Goal: Download file/media

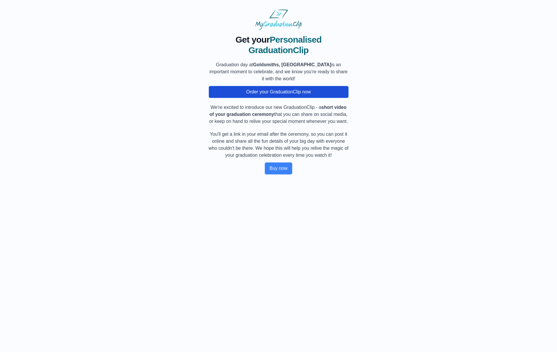
click at [274, 94] on button "Order your GraduationClip now" at bounding box center [279, 92] width 140 height 12
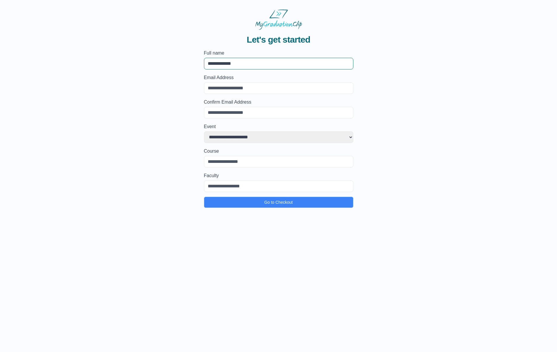
type input "**********"
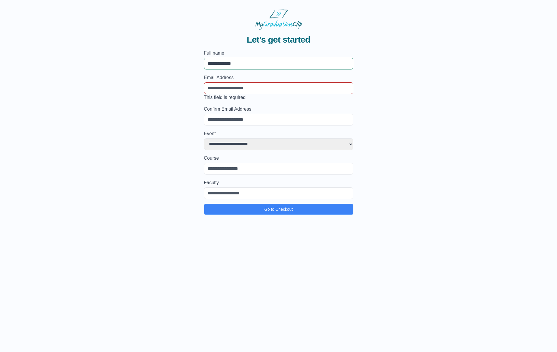
click at [363, 93] on div "**********" at bounding box center [278, 122] width 538 height 185
click at [249, 88] on input "Email Address" at bounding box center [278, 88] width 149 height 12
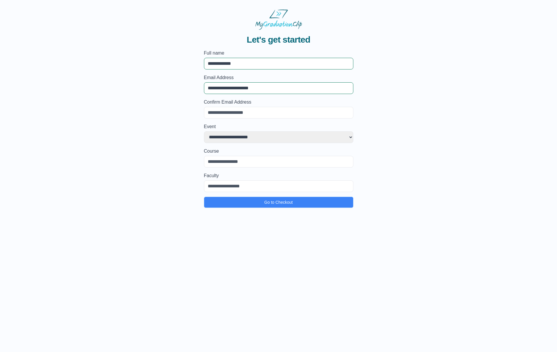
type input "**********"
select select "**********"
click at [249, 163] on input "Course" at bounding box center [278, 162] width 149 height 12
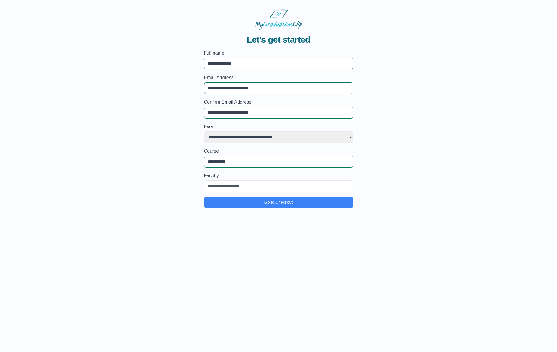
type input "**********"
click at [248, 185] on input "Faculty" at bounding box center [278, 186] width 149 height 12
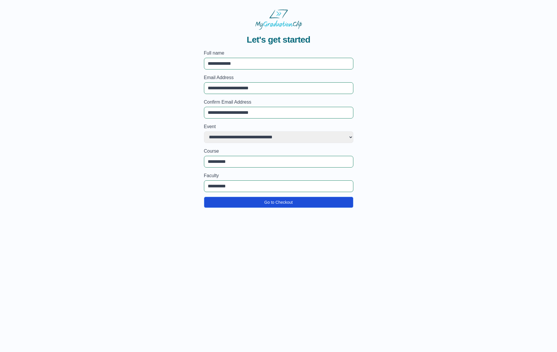
type input "**********"
click at [278, 204] on button "Go to Checkout" at bounding box center [278, 202] width 149 height 11
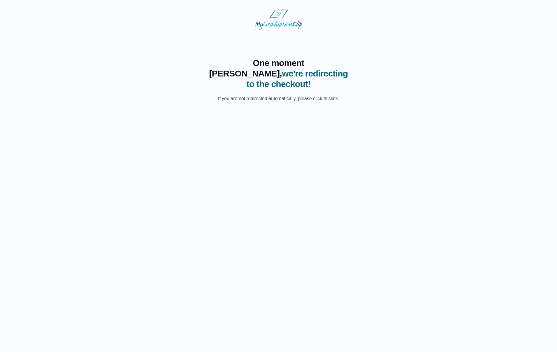
scroll to position [0, 0]
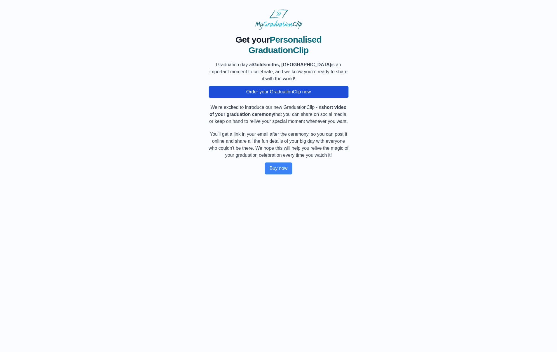
click at [272, 91] on button "Order your GraduationClip now" at bounding box center [279, 92] width 140 height 12
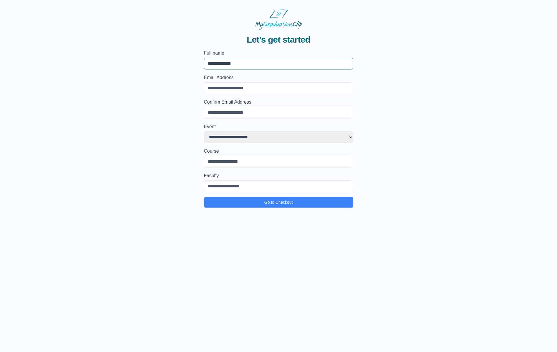
type input "**********"
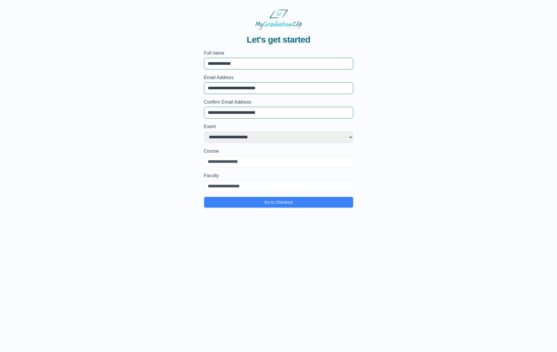
type input "**********"
select select "**********"
click at [247, 162] on input "Course" at bounding box center [278, 162] width 149 height 12
type input "**********"
click at [231, 185] on input "Faculty" at bounding box center [278, 186] width 149 height 12
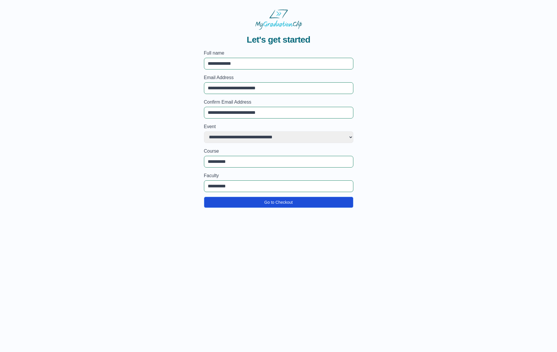
type input "**********"
click at [249, 199] on button "Go to Checkout" at bounding box center [278, 202] width 149 height 11
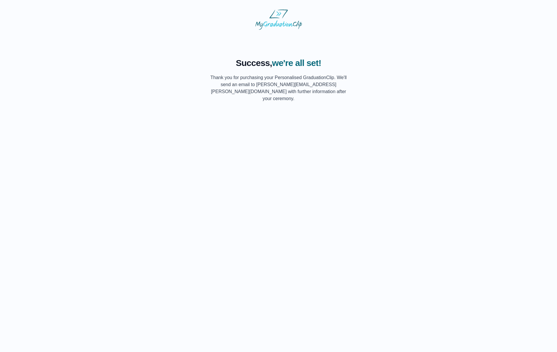
scroll to position [0, 0]
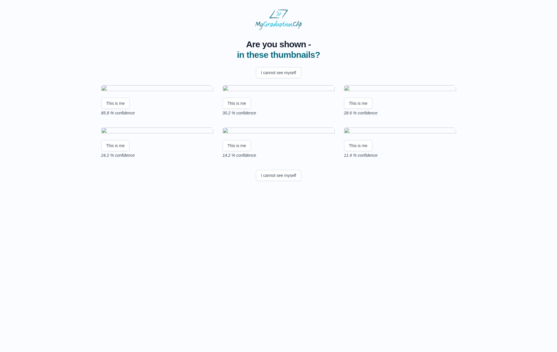
click at [291, 71] on button "I cannot see myself" at bounding box center [278, 72] width 45 height 11
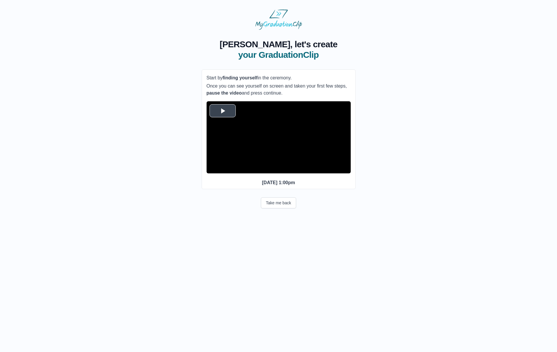
click at [223, 111] on span "Video Player" at bounding box center [223, 111] width 0 height 0
drag, startPoint x: 234, startPoint y: 178, endPoint x: 279, endPoint y: 175, distance: 45.6
click at [279, 170] on div "25:55 Progress : 0%" at bounding box center [256, 168] width 46 height 1
drag, startPoint x: 280, startPoint y: 177, endPoint x: 300, endPoint y: 176, distance: 20.2
click at [300, 170] on div "37:39 Progress : 0%" at bounding box center [266, 168] width 67 height 1
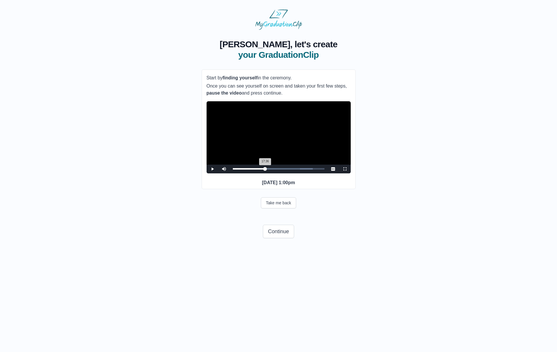
drag, startPoint x: 301, startPoint y: 177, endPoint x: 264, endPoint y: 176, distance: 37.1
click at [264, 170] on div "17:36 Progress : 0%" at bounding box center [249, 168] width 32 height 1
drag, startPoint x: 266, startPoint y: 177, endPoint x: 318, endPoint y: 176, distance: 51.4
click at [318, 170] on div "47:26 Progress : 0%" at bounding box center [275, 168] width 85 height 1
drag, startPoint x: 318, startPoint y: 177, endPoint x: 236, endPoint y: 177, distance: 81.7
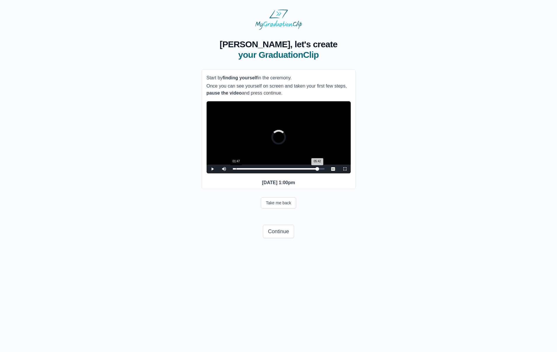
click at [236, 173] on div "Loaded : 0% 01:47 05:42 Progress : 0%" at bounding box center [278, 169] width 97 height 9
click at [238, 170] on div "03:05 Progress : 0%" at bounding box center [236, 168] width 6 height 1
drag, startPoint x: 239, startPoint y: 178, endPoint x: 243, endPoint y: 178, distance: 4.1
click at [243, 170] on div "05:52 Progress : 0%" at bounding box center [238, 168] width 11 height 1
click at [247, 170] on div "07:59 Progress : 0%" at bounding box center [240, 168] width 14 height 1
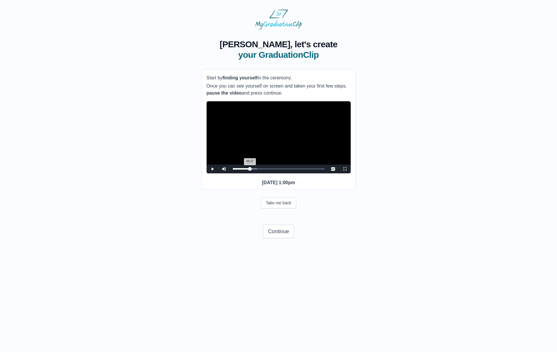
click at [250, 170] on div "09:37 Progress : 0%" at bounding box center [241, 168] width 17 height 1
click at [255, 170] on div "12:23 Progress : 0%" at bounding box center [244, 168] width 22 height 1
drag, startPoint x: 255, startPoint y: 177, endPoint x: 261, endPoint y: 177, distance: 6.1
click at [261, 170] on div "16:18 Progress : 0%" at bounding box center [247, 168] width 29 height 1
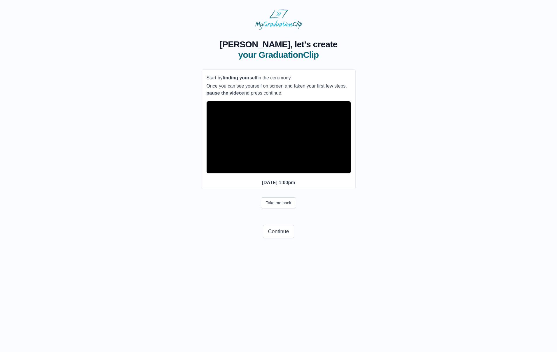
scroll to position [0, 0]
drag, startPoint x: 262, startPoint y: 177, endPoint x: 268, endPoint y: 177, distance: 6.4
click at [268, 170] on div "19:53 Progress : 0%" at bounding box center [251, 168] width 36 height 1
click at [271, 170] on div "21:30 Progress : 0%" at bounding box center [252, 168] width 39 height 1
click at [279, 208] on button "Take me back" at bounding box center [278, 202] width 35 height 11
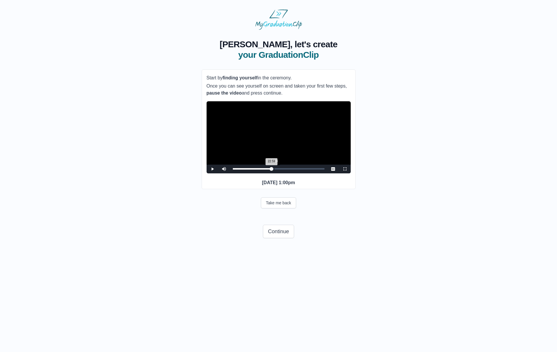
drag, startPoint x: 270, startPoint y: 177, endPoint x: 274, endPoint y: 177, distance: 4.1
click at [272, 170] on div "22:59 Progress : 0%" at bounding box center [252, 168] width 39 height 1
drag, startPoint x: 275, startPoint y: 178, endPoint x: 278, endPoint y: 178, distance: 3.2
click at [278, 170] on div "25:06 Progress : 0%" at bounding box center [255, 168] width 45 height 1
click at [281, 170] on div "26:53 Progress : 0%" at bounding box center [257, 168] width 48 height 1
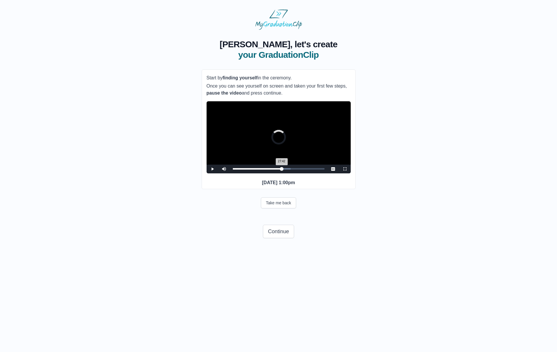
click at [282, 170] on div "27:42 Progress : 0%" at bounding box center [257, 168] width 49 height 1
click at [284, 170] on div "28:21 Progress : 0%" at bounding box center [258, 168] width 51 height 1
click at [285, 170] on div "29:00 Progress : 0%" at bounding box center [259, 168] width 52 height 1
drag, startPoint x: 286, startPoint y: 177, endPoint x: 232, endPoint y: 176, distance: 54.3
click at [232, 173] on div "Loaded : 0% 00:00 00:00 Progress : 0%" at bounding box center [278, 169] width 97 height 9
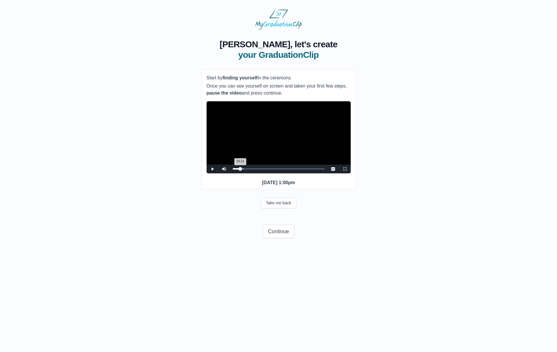
drag, startPoint x: 234, startPoint y: 178, endPoint x: 240, endPoint y: 178, distance: 6.4
click at [240, 170] on div "04:14 Progress : 0%" at bounding box center [237, 168] width 8 height 1
click at [240, 170] on div "03:44 Progress : 0%" at bounding box center [236, 168] width 7 height 1
drag, startPoint x: 240, startPoint y: 178, endPoint x: 243, endPoint y: 178, distance: 3.2
click at [243, 170] on div "05:32 Progress : 0%" at bounding box center [238, 168] width 10 height 1
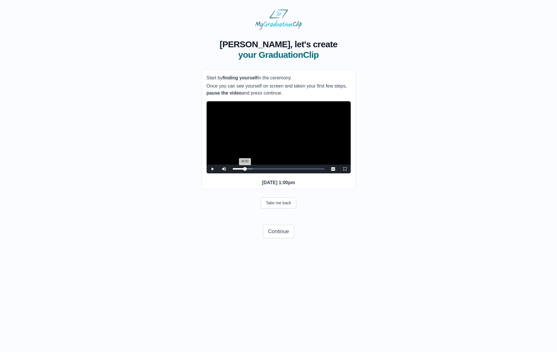
click at [245, 170] on div "06:50 Progress : 0%" at bounding box center [239, 168] width 12 height 1
click at [247, 170] on div "08:09 Progress : 0%" at bounding box center [240, 168] width 15 height 1
drag, startPoint x: 247, startPoint y: 178, endPoint x: 250, endPoint y: 177, distance: 2.9
click at [250, 170] on div "09:27 Progress : 0%" at bounding box center [241, 168] width 17 height 1
click at [251, 170] on div "10:16 Progress : 0%" at bounding box center [242, 168] width 18 height 1
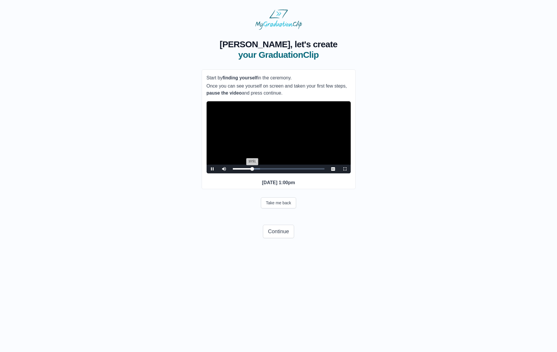
scroll to position [0, 0]
click at [254, 170] on div "12:03 Progress : 0%" at bounding box center [244, 168] width 22 height 1
click at [257, 170] on div "13:41 Progress : 0%" at bounding box center [245, 168] width 25 height 1
click at [283, 157] on video "Video Player" at bounding box center [279, 137] width 144 height 72
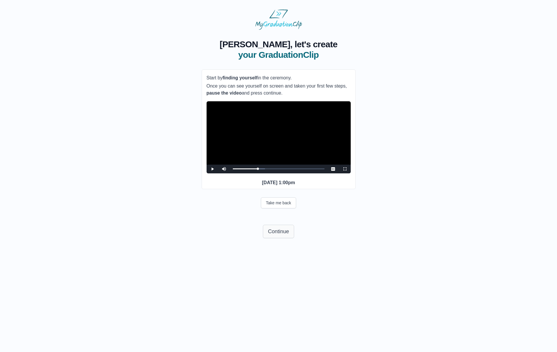
click at [278, 238] on button "Continue" at bounding box center [278, 231] width 31 height 13
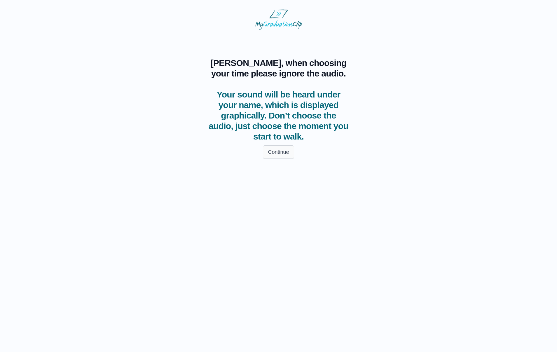
click at [282, 150] on button "Continue" at bounding box center [278, 151] width 31 height 13
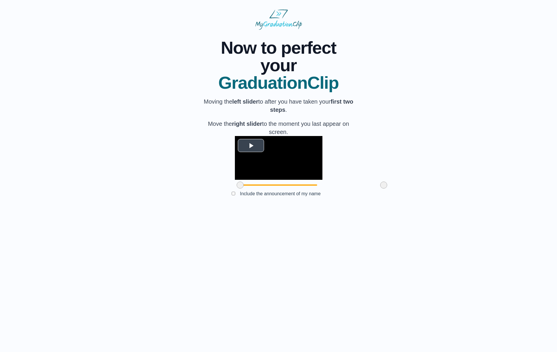
click at [251, 145] on span "Video Player" at bounding box center [251, 145] width 0 height 0
click at [279, 177] on video "Video Player" at bounding box center [279, 158] width 88 height 44
drag, startPoint x: 226, startPoint y: 218, endPoint x: 219, endPoint y: 219, distance: 7.3
click at [247, 176] on div "Volume Level" at bounding box center [249, 175] width 5 height 1
drag, startPoint x: 207, startPoint y: 228, endPoint x: 191, endPoint y: 230, distance: 16.4
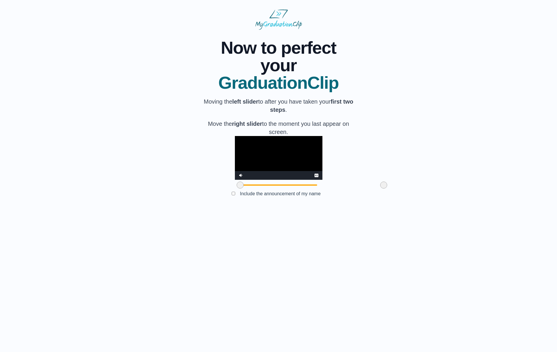
click at [191, 208] on div "**********" at bounding box center [278, 119] width 538 height 179
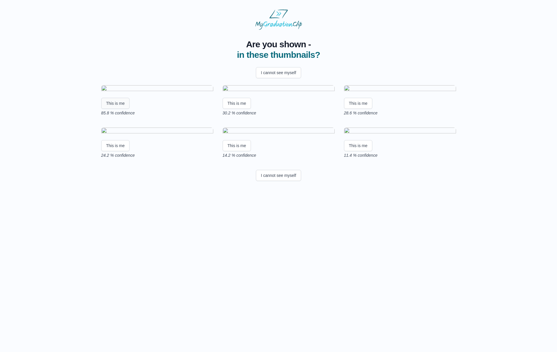
click at [124, 109] on button "This is me" at bounding box center [115, 103] width 29 height 11
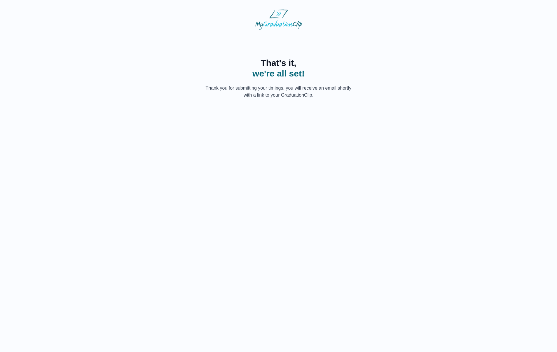
scroll to position [0, 0]
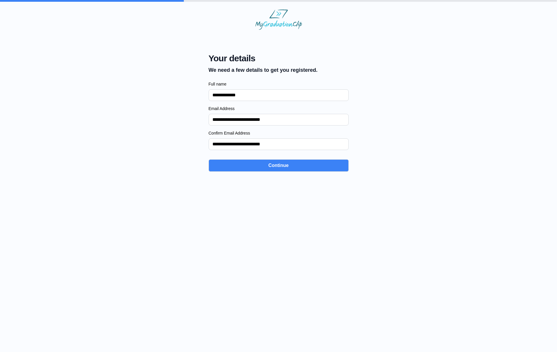
click at [238, 167] on button "Continue" at bounding box center [279, 165] width 140 height 12
select select "**********"
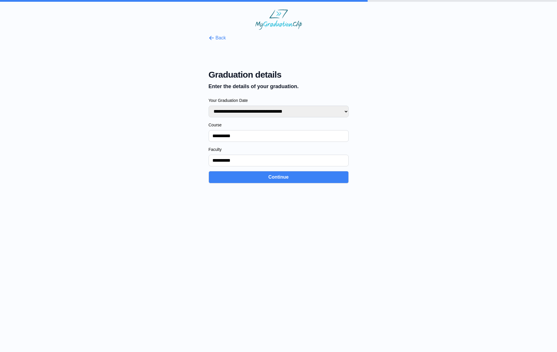
drag, startPoint x: 238, startPoint y: 160, endPoint x: 202, endPoint y: 159, distance: 36.5
click at [202, 159] on div "**********" at bounding box center [278, 106] width 538 height 153
type input "*******"
click at [245, 179] on button "Continue" at bounding box center [279, 177] width 140 height 12
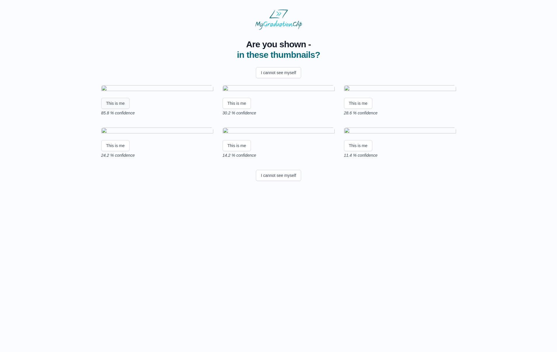
click at [117, 109] on button "This is me" at bounding box center [115, 103] width 29 height 11
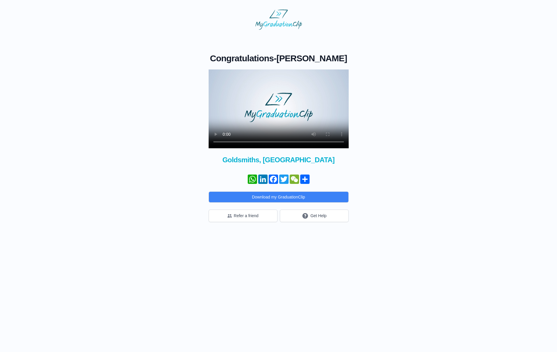
click at [225, 142] on video at bounding box center [279, 108] width 140 height 79
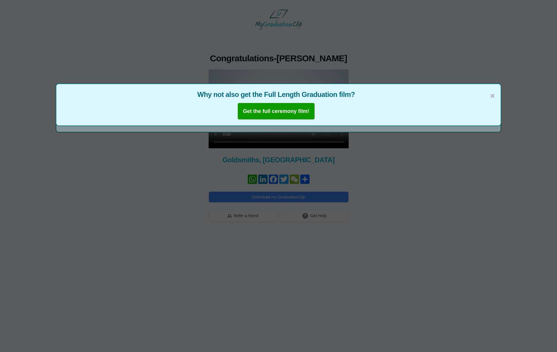
click at [492, 97] on span "×" at bounding box center [492, 96] width 5 height 12
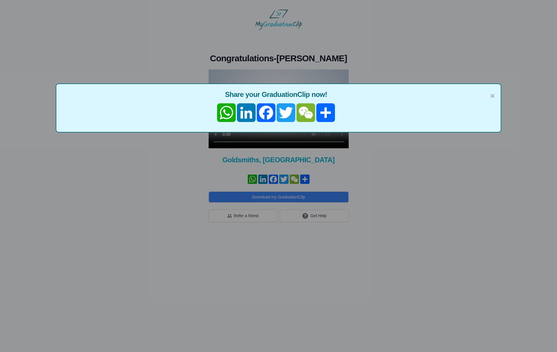
click at [442, 180] on div "× Share your GraduationClip now! WhatsApp LinkedIn Facebook Twitter WeChat Share" at bounding box center [278, 176] width 557 height 352
click at [493, 96] on span "×" at bounding box center [492, 96] width 5 height 12
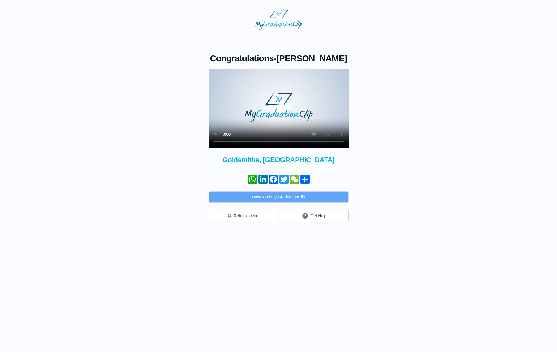
click at [294, 197] on button "Download my GraduationClip" at bounding box center [279, 196] width 140 height 11
